Goal: Task Accomplishment & Management: Use online tool/utility

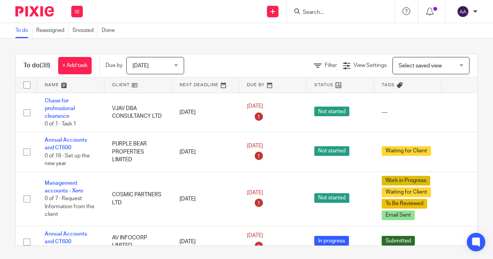
click at [318, 7] on form at bounding box center [343, 12] width 82 height 10
click at [317, 12] on input "Search" at bounding box center [336, 12] width 69 height 7
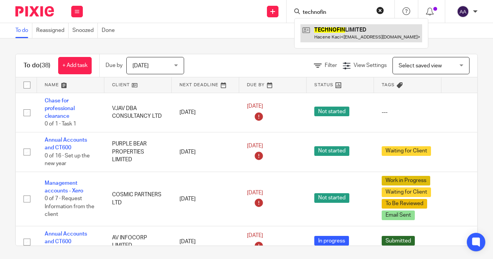
type input "technofin"
click at [324, 38] on link at bounding box center [361, 33] width 122 height 18
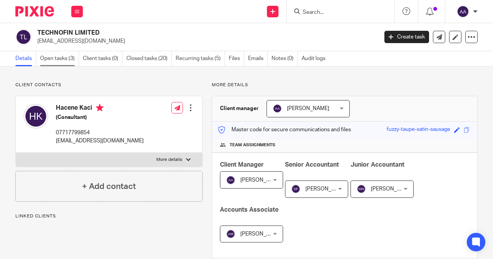
click at [51, 54] on link "Open tasks (3)" at bounding box center [59, 58] width 39 height 15
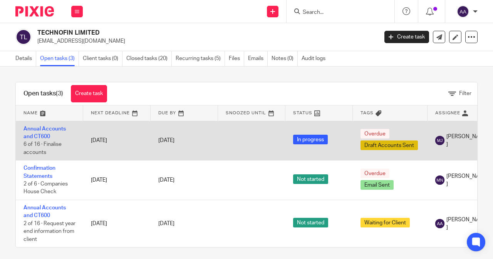
scroll to position [9, 0]
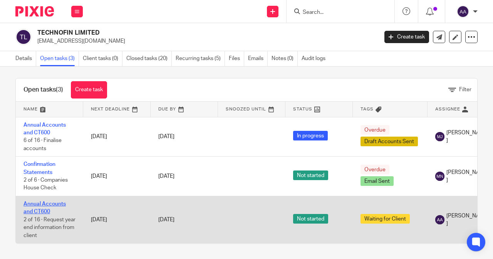
click at [41, 201] on td "Annual Accounts and CT600 2 of 16 · Request year end information from client" at bounding box center [49, 219] width 67 height 47
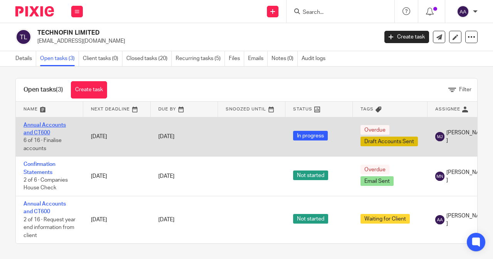
click at [33, 125] on link "Annual Accounts and CT600" at bounding box center [44, 128] width 42 height 13
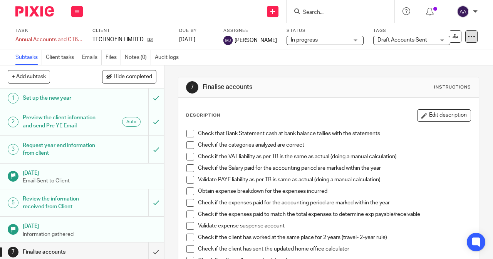
click at [470, 38] on div at bounding box center [471, 36] width 12 height 12
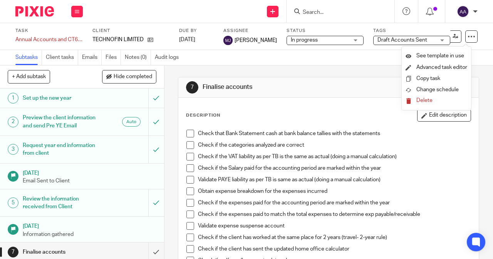
click at [241, 59] on div "Subtasks Client tasks Emails Files Notes (0) Audit logs" at bounding box center [246, 57] width 493 height 15
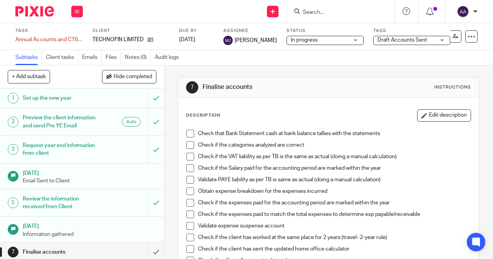
click at [396, 42] on span "Draft Accounts Sent" at bounding box center [402, 39] width 50 height 5
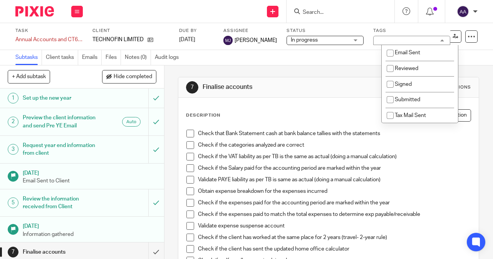
click at [353, 30] on label "Status" at bounding box center [324, 31] width 77 height 6
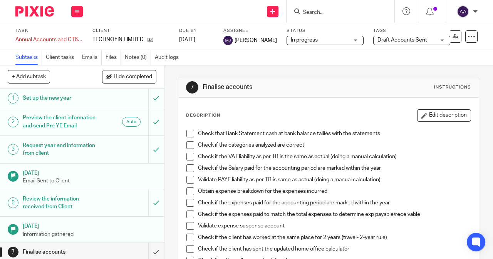
click at [410, 42] on span "Draft Accounts Sent" at bounding box center [402, 39] width 50 height 5
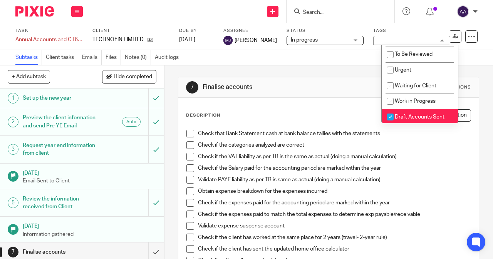
scroll to position [77, 0]
click at [392, 115] on input "checkbox" at bounding box center [390, 116] width 15 height 15
checkbox input "false"
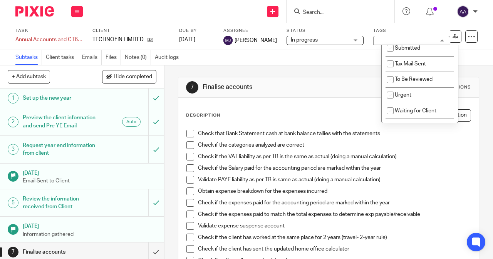
scroll to position [40, 0]
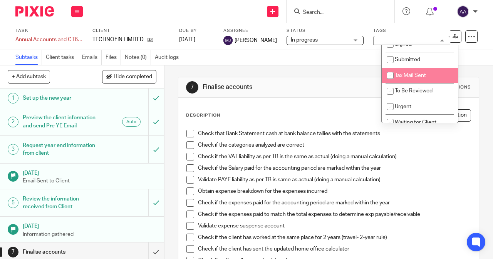
click at [388, 75] on input "checkbox" at bounding box center [390, 75] width 15 height 15
checkbox input "true"
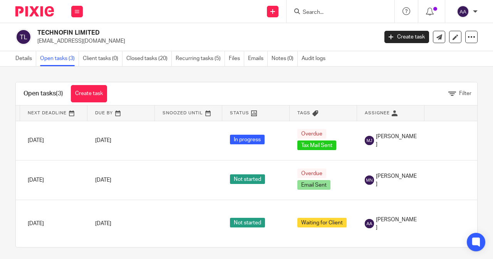
scroll to position [0, 89]
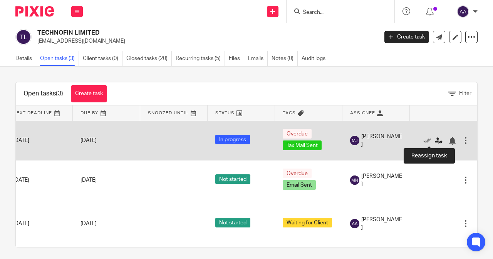
click at [435, 142] on icon at bounding box center [439, 141] width 8 height 8
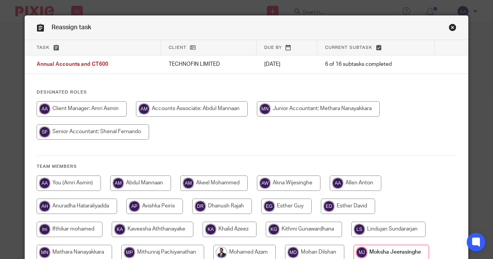
click at [75, 111] on input "radio" at bounding box center [82, 108] width 90 height 15
radio input "true"
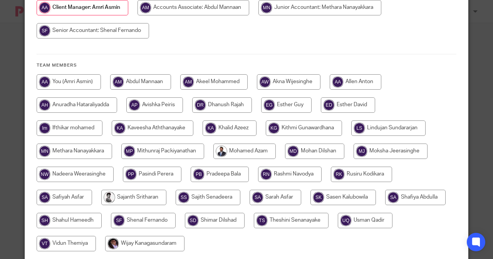
scroll to position [149, 0]
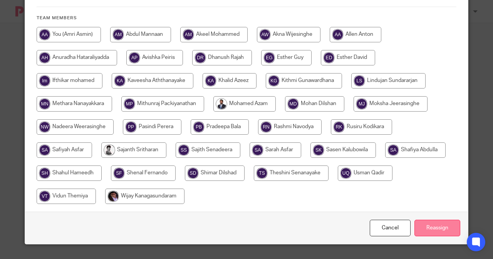
click at [427, 228] on input "Reassign" at bounding box center [437, 228] width 46 height 17
